Goal: Find specific page/section: Find specific page/section

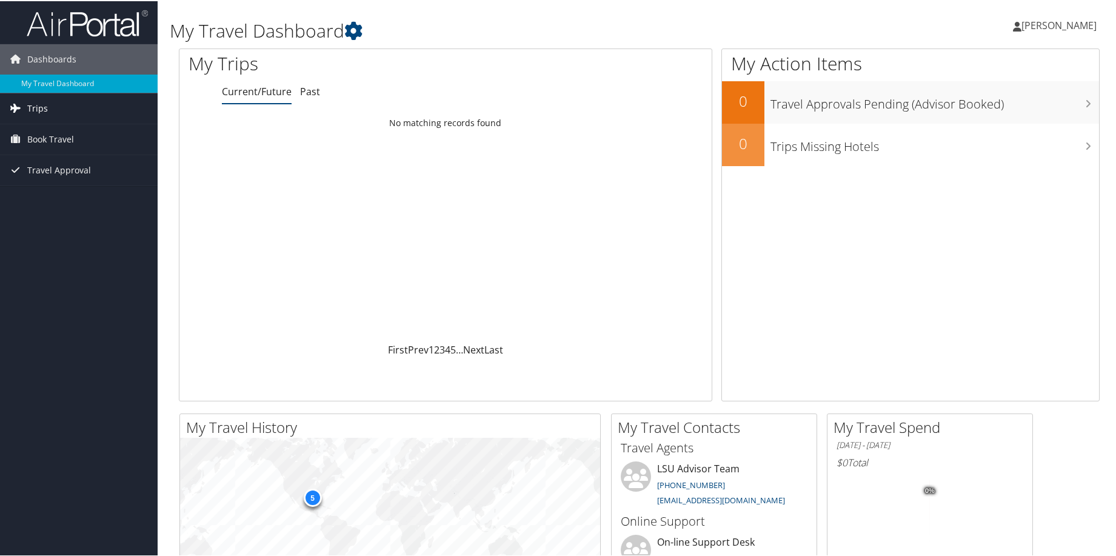
click at [33, 107] on span "Trips" at bounding box center [37, 107] width 21 height 30
click at [35, 129] on link "Current/Future Trips" at bounding box center [79, 131] width 158 height 18
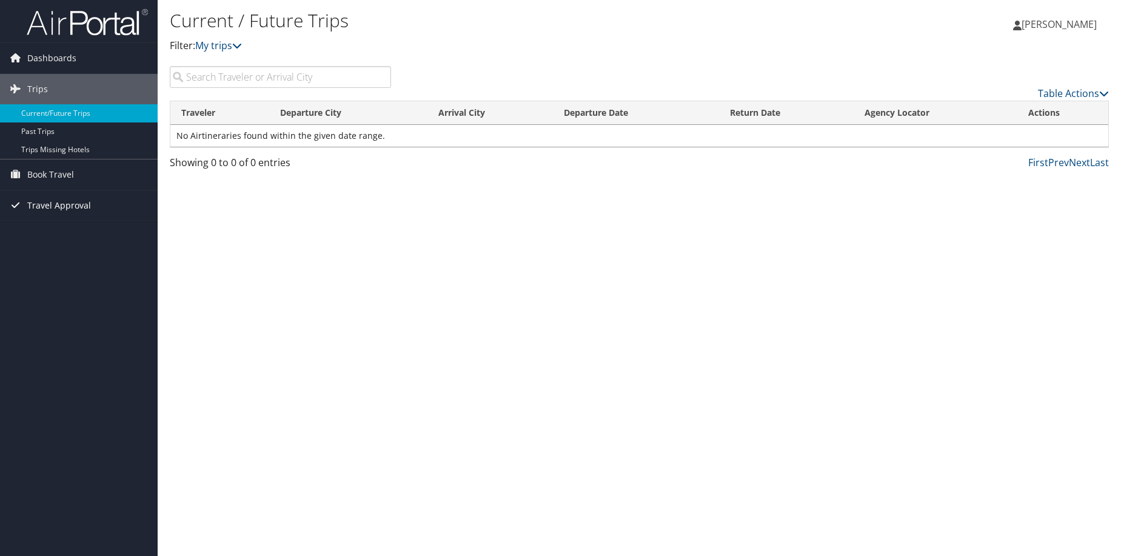
click at [82, 206] on span "Travel Approval" at bounding box center [59, 205] width 64 height 30
click at [72, 244] on link "Approved Trips" at bounding box center [79, 248] width 158 height 18
